Goal: Task Accomplishment & Management: Complete application form

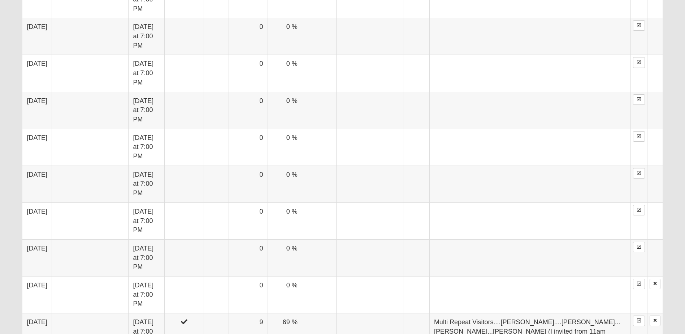
scroll to position [686, 0]
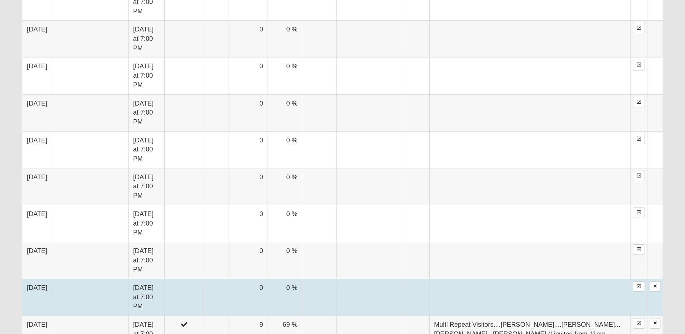
click at [129, 279] on td "[DATE] at 7:00 PM" at bounding box center [147, 297] width 36 height 37
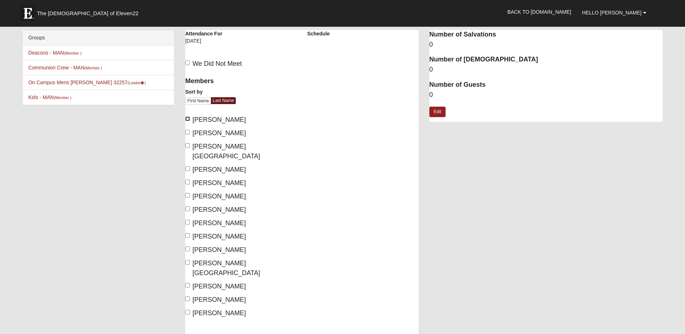
click at [188, 118] on input "Baines, Wally" at bounding box center [187, 118] width 5 height 5
checkbox input "true"
click at [187, 132] on input "Bard, David" at bounding box center [187, 132] width 5 height 5
checkbox input "true"
click at [185, 145] on input "Bonstein, Chad" at bounding box center [187, 145] width 5 height 5
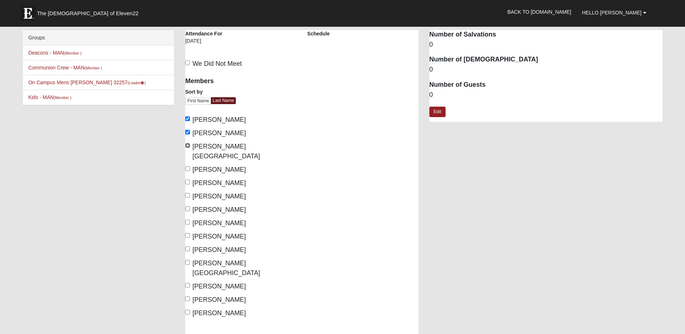
checkbox input "true"
click at [186, 165] on label "Green, John" at bounding box center [215, 170] width 61 height 10
drag, startPoint x: 186, startPoint y: 156, endPoint x: 187, endPoint y: 172, distance: 16.3
click at [187, 180] on input "Jones, Andy" at bounding box center [187, 182] width 5 height 5
checkbox input "true"
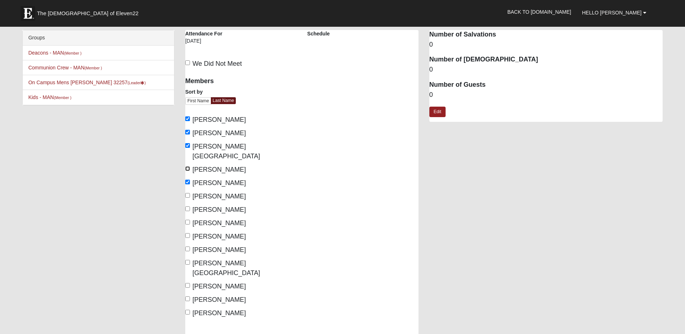
click at [188, 166] on input "Green, John" at bounding box center [187, 168] width 5 height 5
checkbox input "true"
click at [187, 193] on input "Perry, Matt" at bounding box center [187, 195] width 5 height 5
checkbox input "true"
click at [187, 233] on input "Sadler, Jim" at bounding box center [187, 235] width 5 height 5
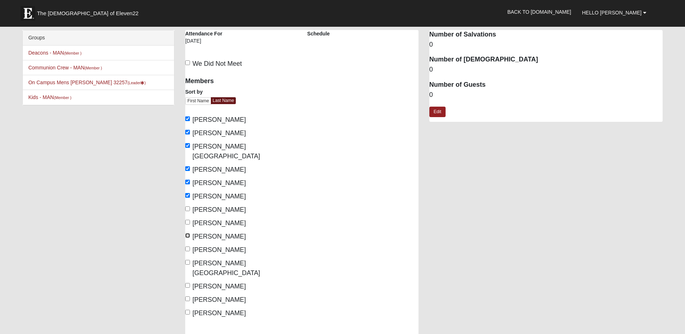
checkbox input "true"
drag, startPoint x: 188, startPoint y: 238, endPoint x: 187, endPoint y: 245, distance: 6.6
click at [188, 246] on input "[PERSON_NAME]" at bounding box center [187, 248] width 5 height 5
checkbox input "true"
click at [187, 260] on input "[PERSON_NAME][GEOGRAPHIC_DATA]" at bounding box center [187, 262] width 5 height 5
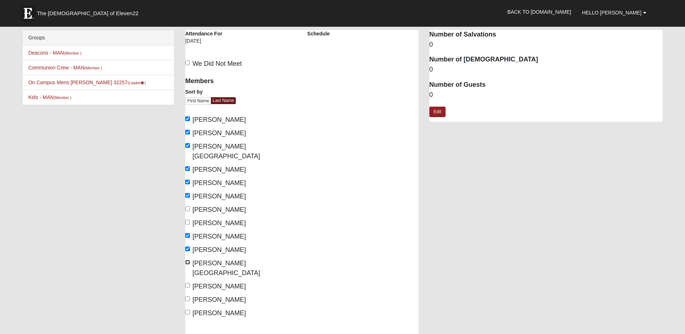
checkbox input "true"
click at [188, 296] on input "[PERSON_NAME]" at bounding box center [187, 298] width 5 height 5
checkbox input "true"
click at [188, 310] on input "[PERSON_NAME]" at bounding box center [187, 312] width 5 height 5
checkbox input "true"
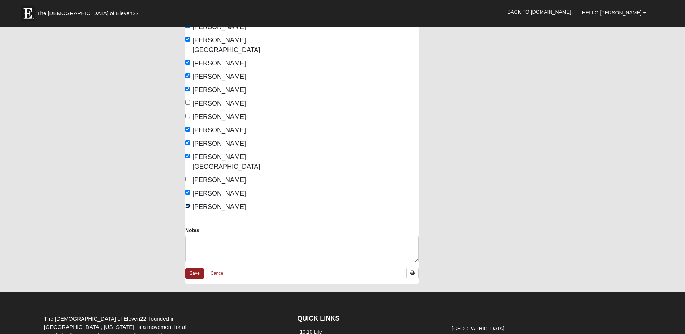
scroll to position [108, 0]
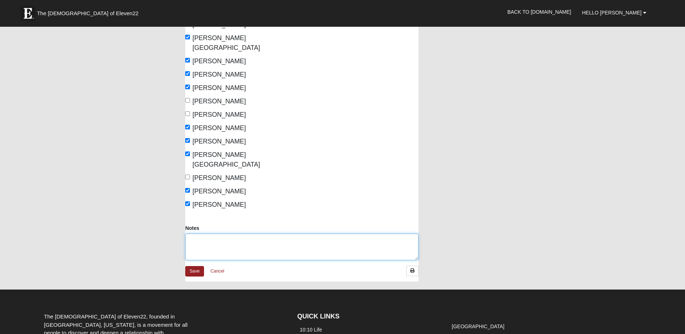
click at [195, 233] on textarea "Notes" at bounding box center [301, 246] width 233 height 27
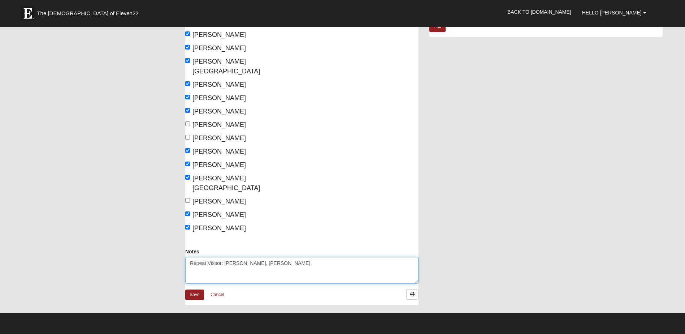
scroll to position [72, 0]
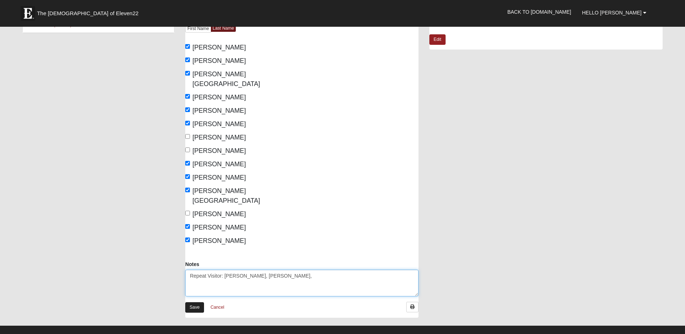
type textarea "Repeat Visitor: [PERSON_NAME], [PERSON_NAME],"
click at [195, 302] on link "Save" at bounding box center [194, 307] width 19 height 10
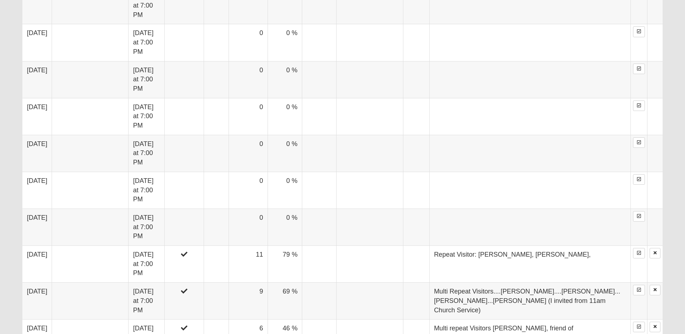
scroll to position [723, 0]
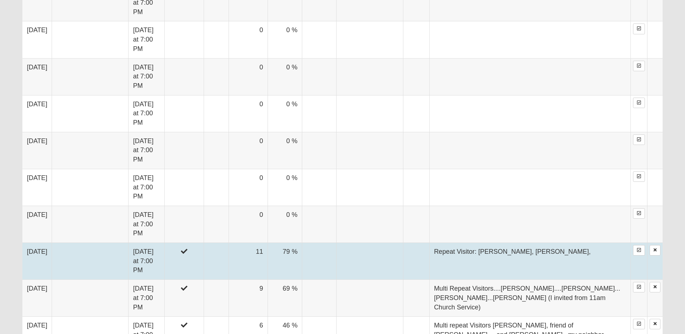
click at [92, 243] on td at bounding box center [90, 261] width 77 height 37
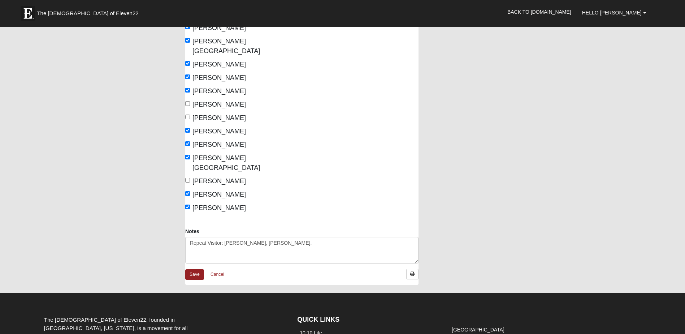
scroll to position [108, 0]
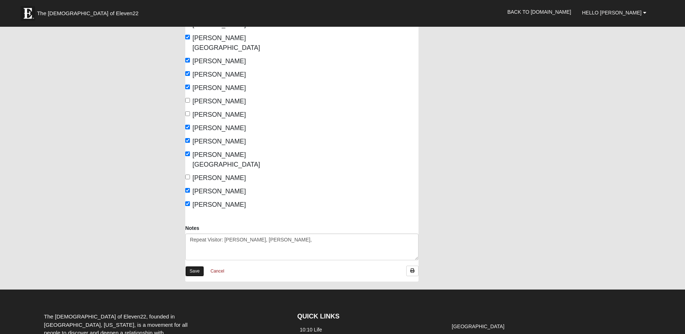
click at [195, 266] on link "Save" at bounding box center [194, 271] width 19 height 10
